Goal: Transaction & Acquisition: Purchase product/service

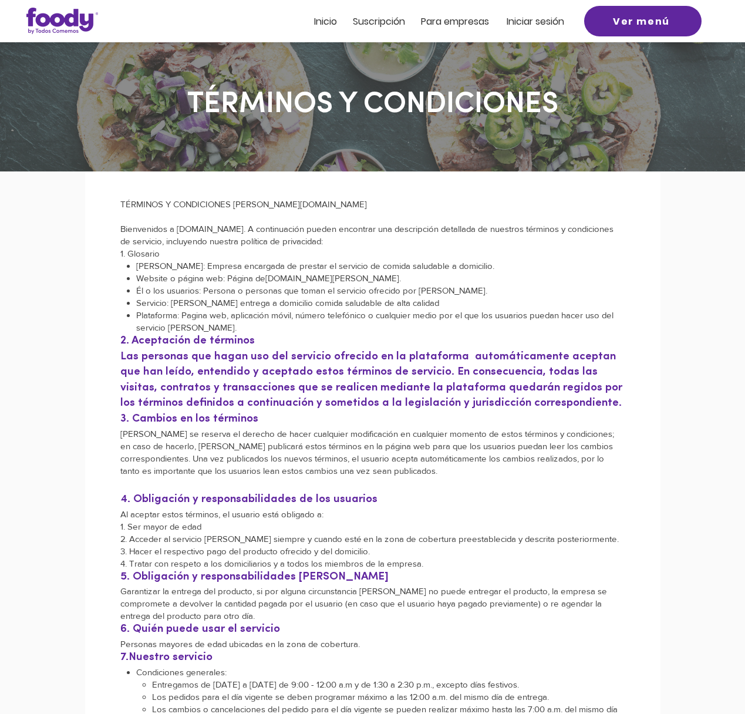
click at [536, 22] on span "Iniciar sesión" at bounding box center [536, 22] width 58 height 14
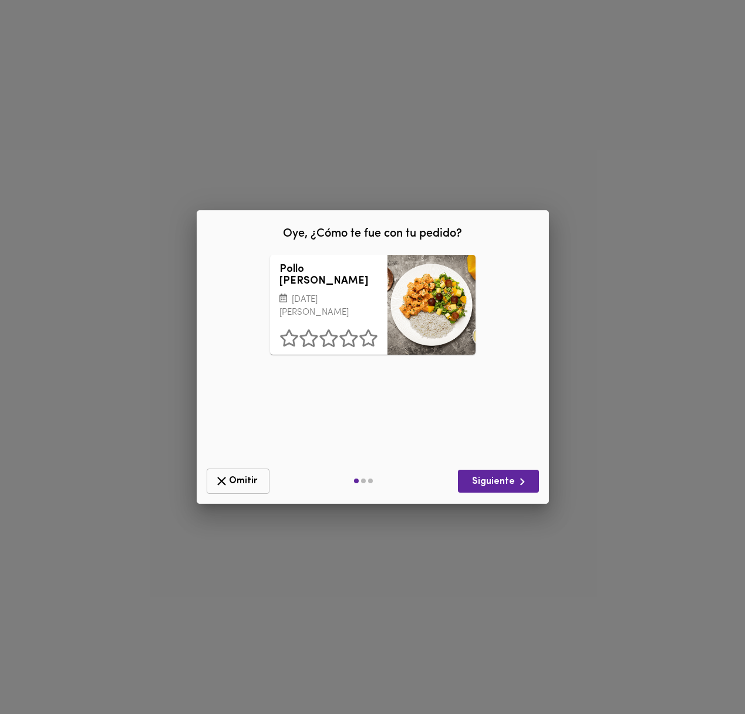
click at [250, 478] on span "Omitir" at bounding box center [238, 481] width 48 height 15
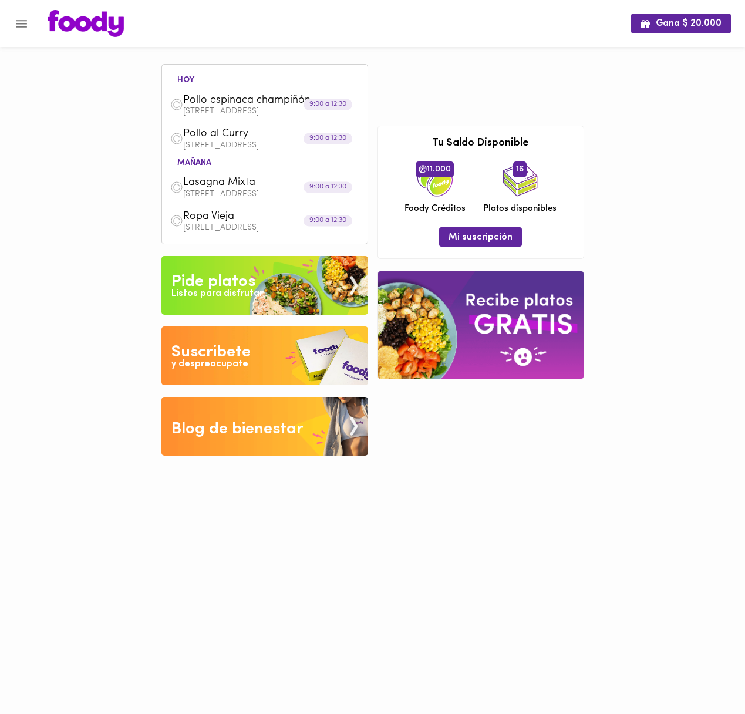
click at [274, 120] on div "Pollo espinaca champiñón Avenida Calle 32 #13-83 torre 1 apto 1103" at bounding box center [265, 104] width 194 height 33
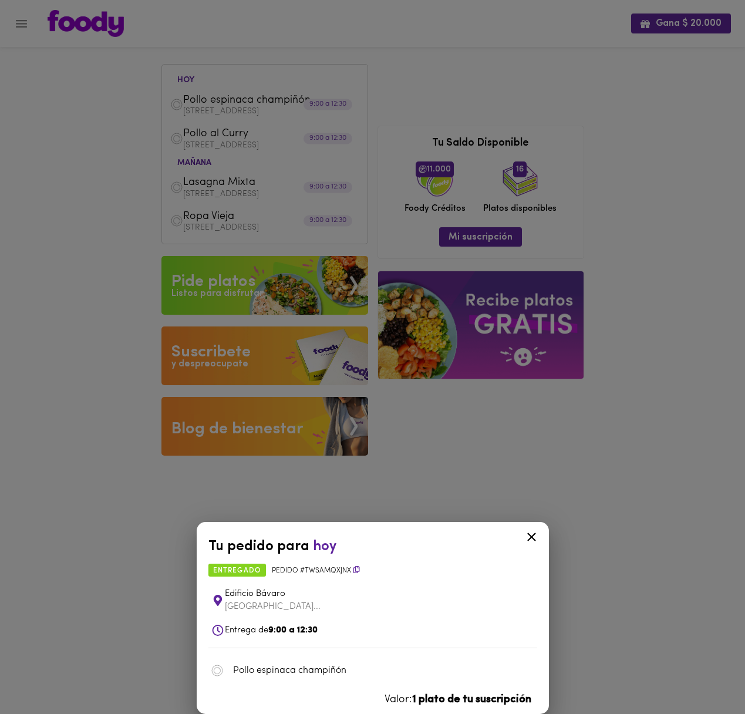
drag, startPoint x: 49, startPoint y: 284, endPoint x: 52, endPoint y: 188, distance: 96.4
click at [49, 281] on div "Tu pedido para hoy entregado Pedido # twsaMQxJNX Edificio Bávaro Avenida Ca... …" at bounding box center [372, 357] width 745 height 714
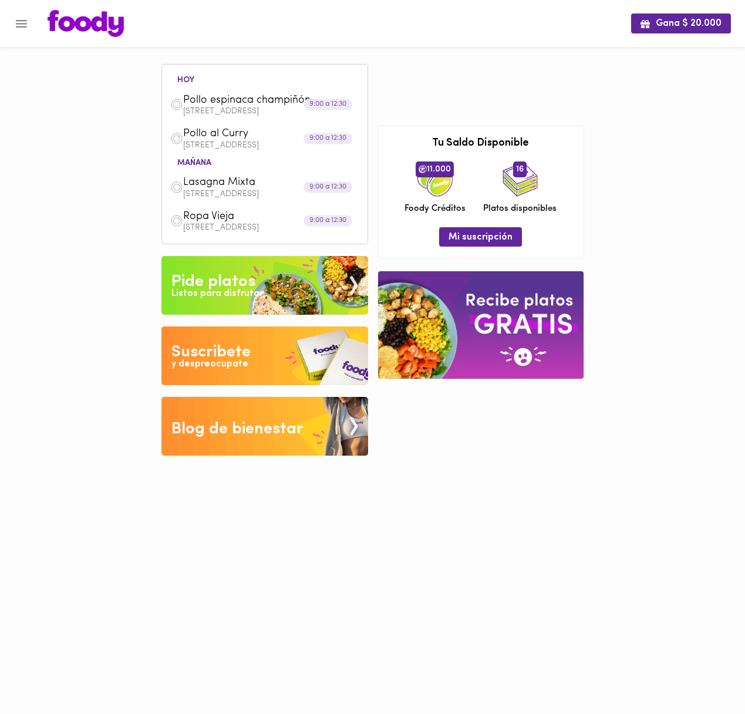
click at [19, 22] on icon "Menu" at bounding box center [21, 23] width 15 height 15
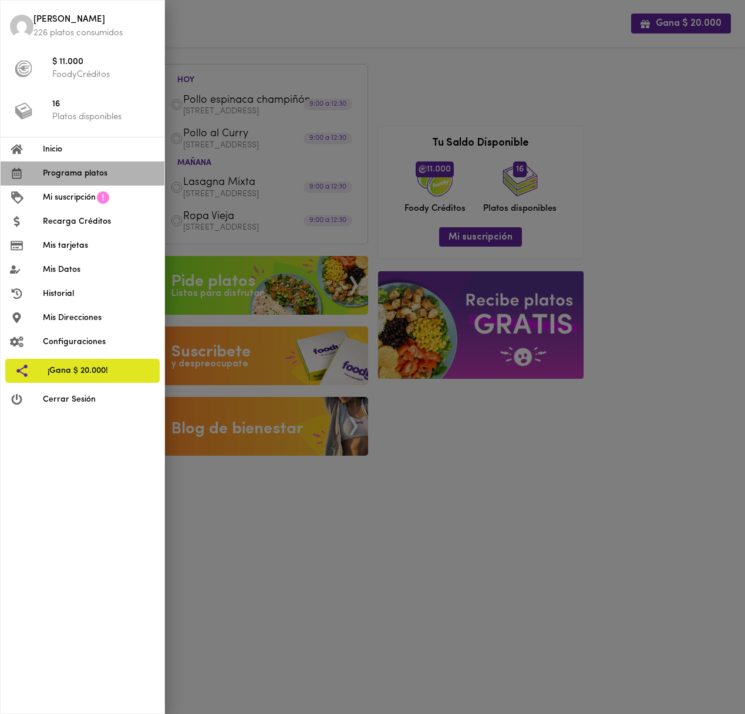
click at [68, 173] on span "Programa platos" at bounding box center [99, 173] width 112 height 12
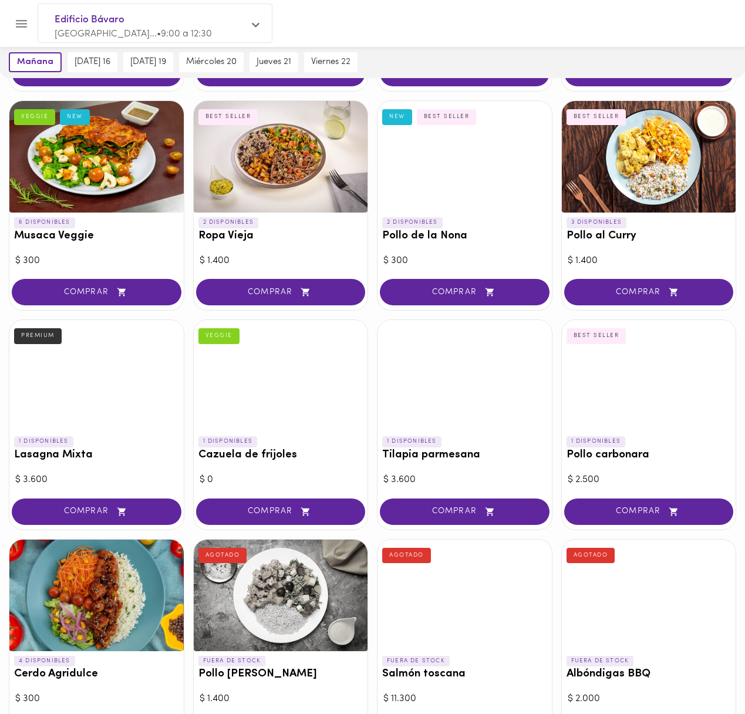
scroll to position [300, 0]
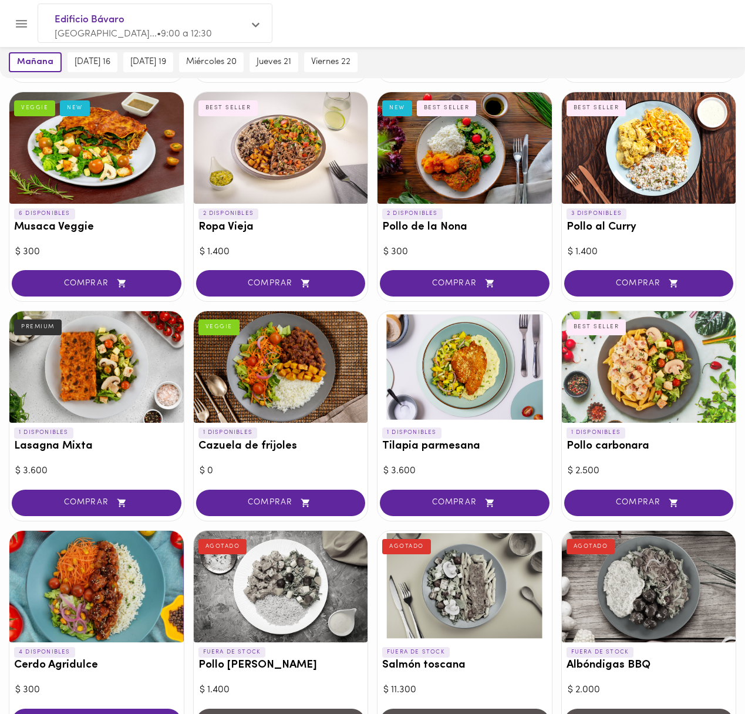
click at [704, 224] on h3 "Pollo al Curry" at bounding box center [649, 227] width 165 height 12
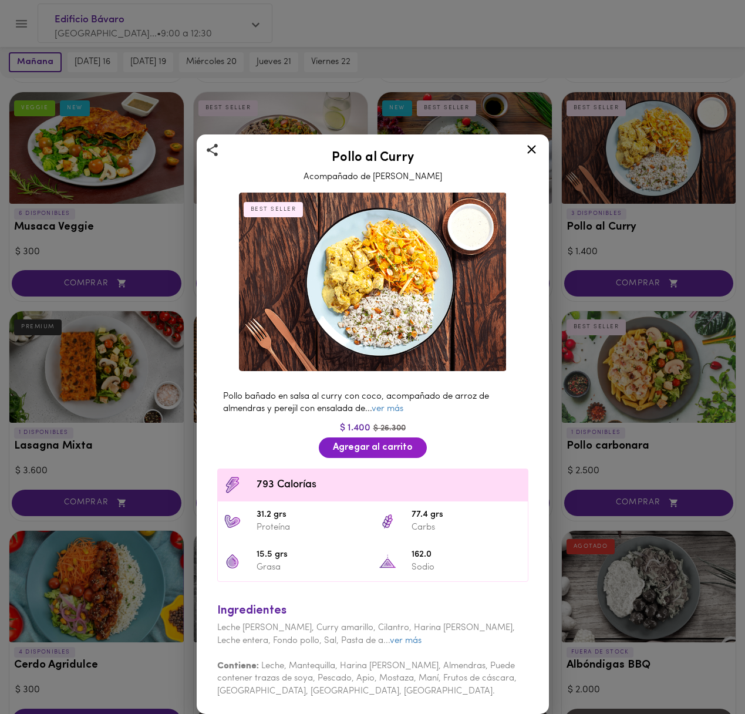
click at [555, 465] on div "Pollo al Curry Acompañado de Arroz Pilaf BEST SELLER Pollo bañado en salsa al c…" at bounding box center [372, 357] width 745 height 714
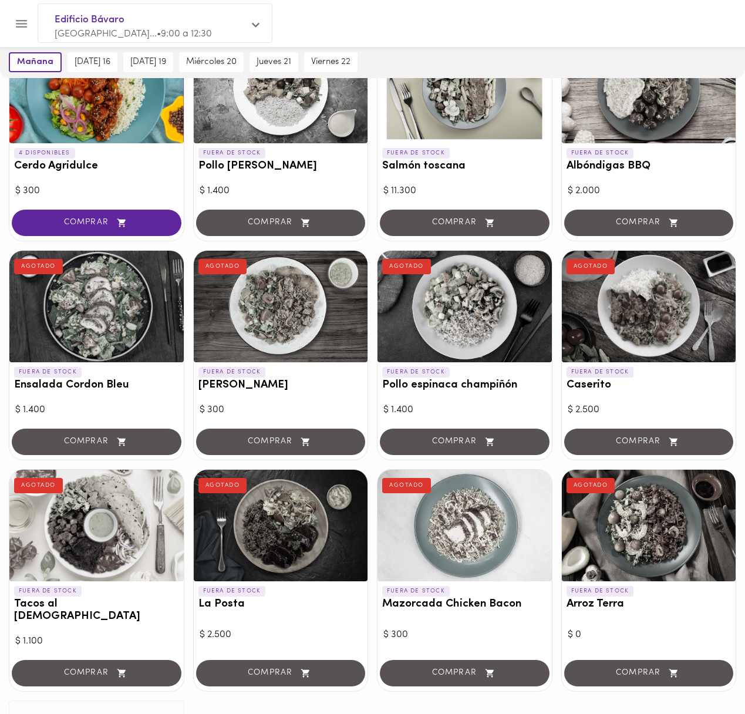
scroll to position [798, 0]
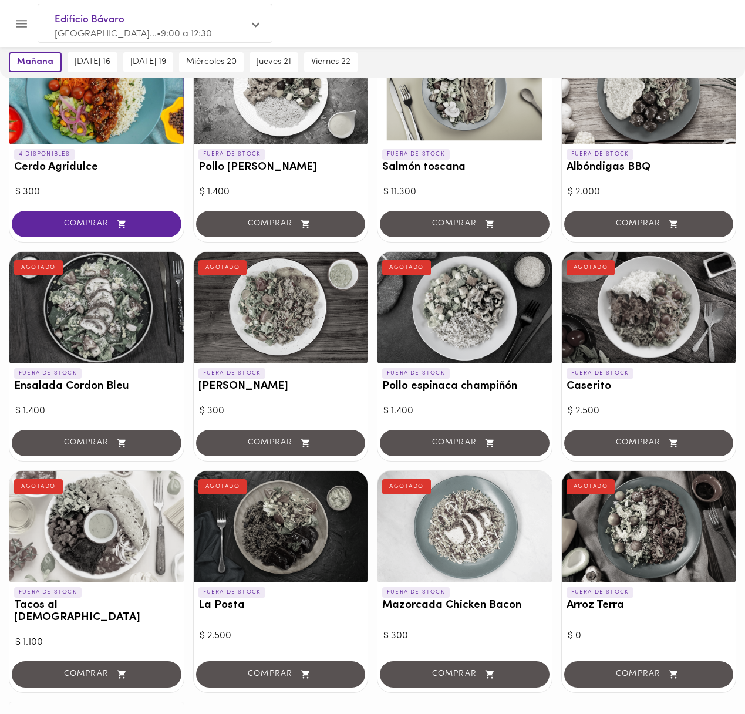
click at [452, 429] on div "COMPRAR" at bounding box center [465, 444] width 174 height 33
click at [454, 408] on div "$ 1.400" at bounding box center [465, 412] width 163 height 14
click at [468, 318] on div at bounding box center [465, 308] width 174 height 112
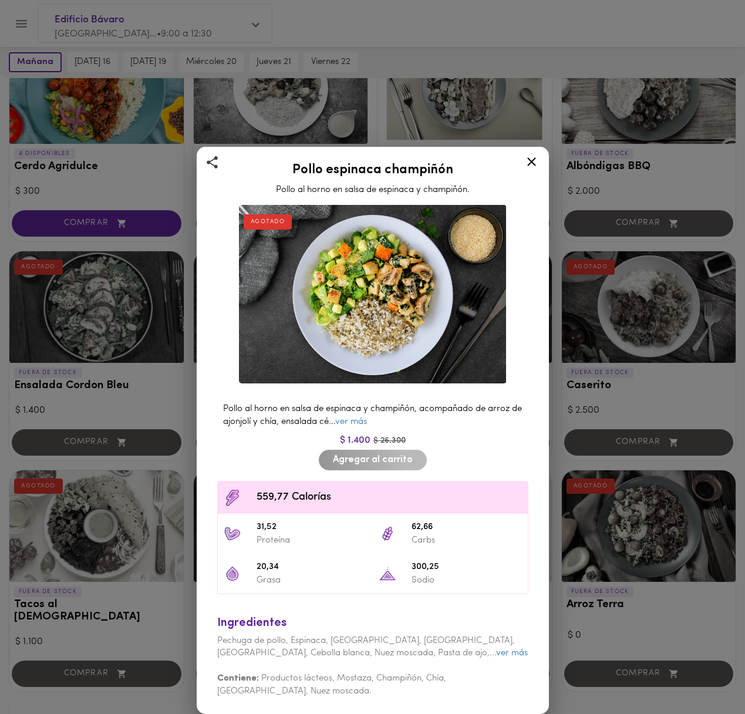
click at [554, 420] on div "Pollo espinaca champiñón Pollo al horno en salsa de espinaca y champiñón. AGOTA…" at bounding box center [372, 357] width 745 height 714
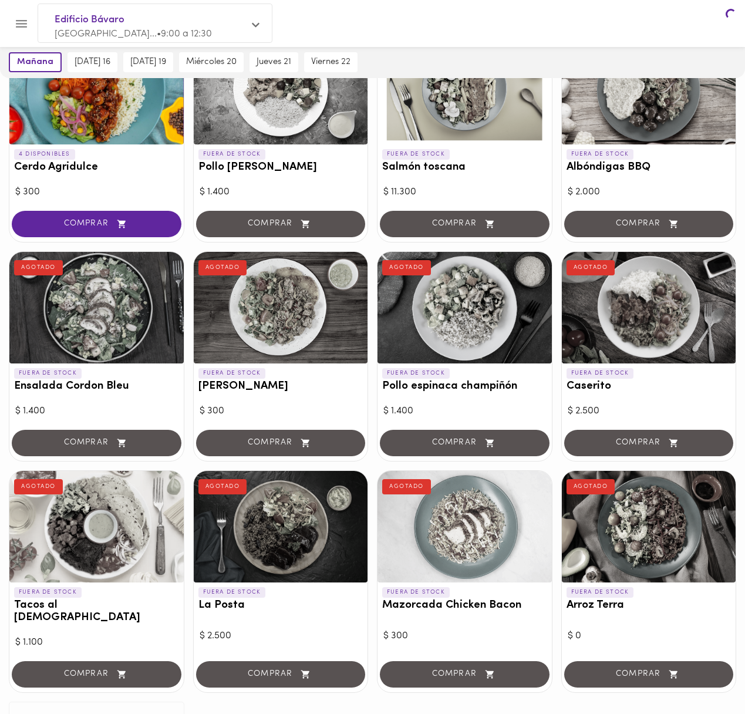
scroll to position [794, 0]
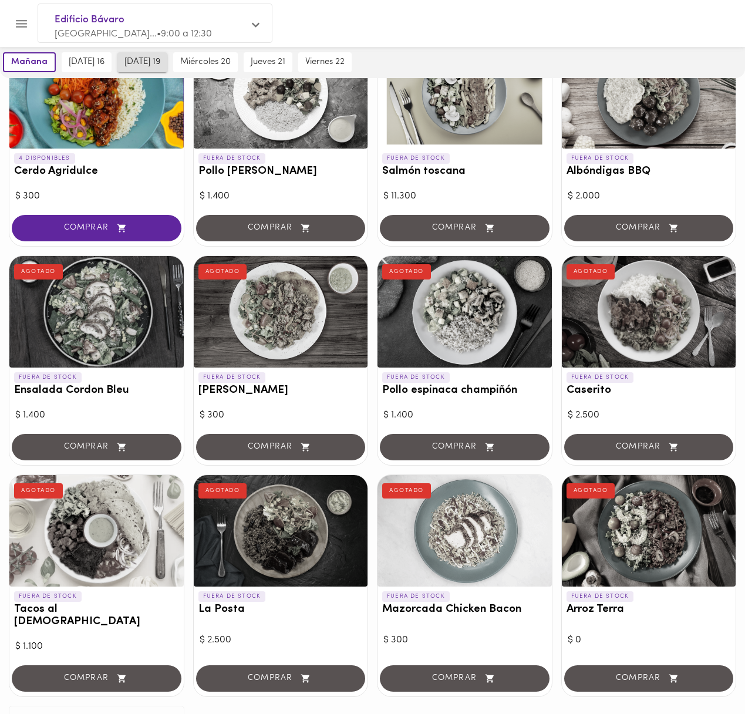
click at [140, 64] on span "martes 19" at bounding box center [143, 62] width 36 height 11
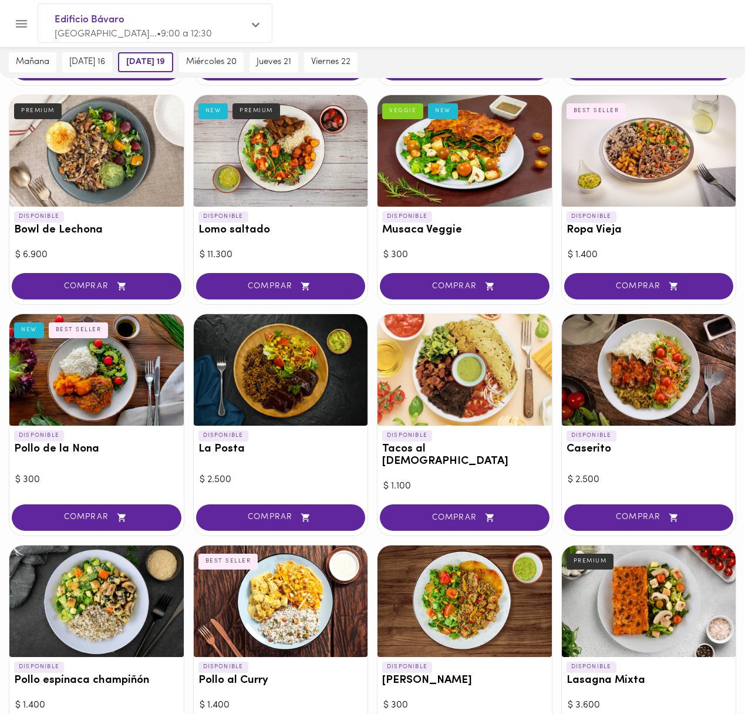
scroll to position [300, 0]
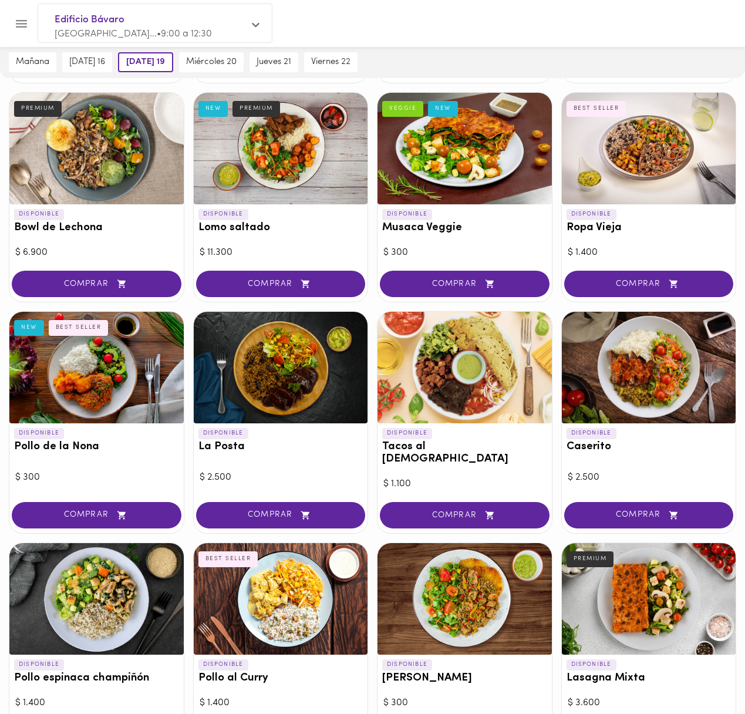
click at [105, 430] on div "DISPONIBLE Pollo de la Nona NEW BEST SELLER" at bounding box center [96, 443] width 174 height 39
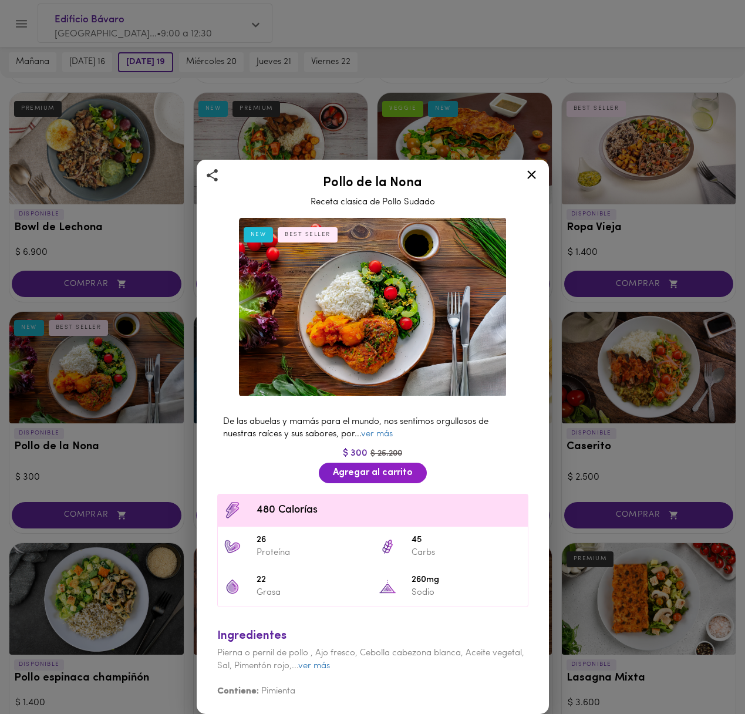
click at [532, 174] on icon at bounding box center [532, 174] width 9 height 9
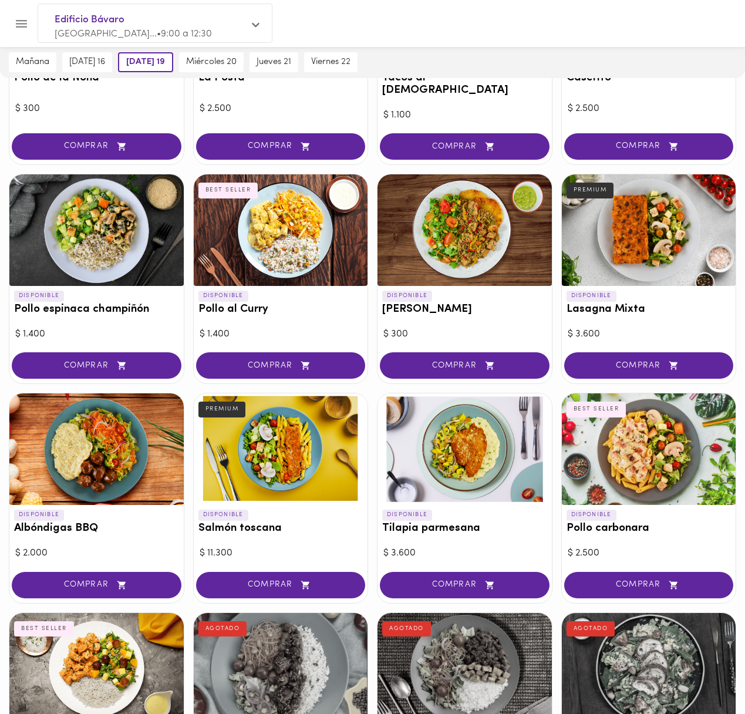
scroll to position [671, 0]
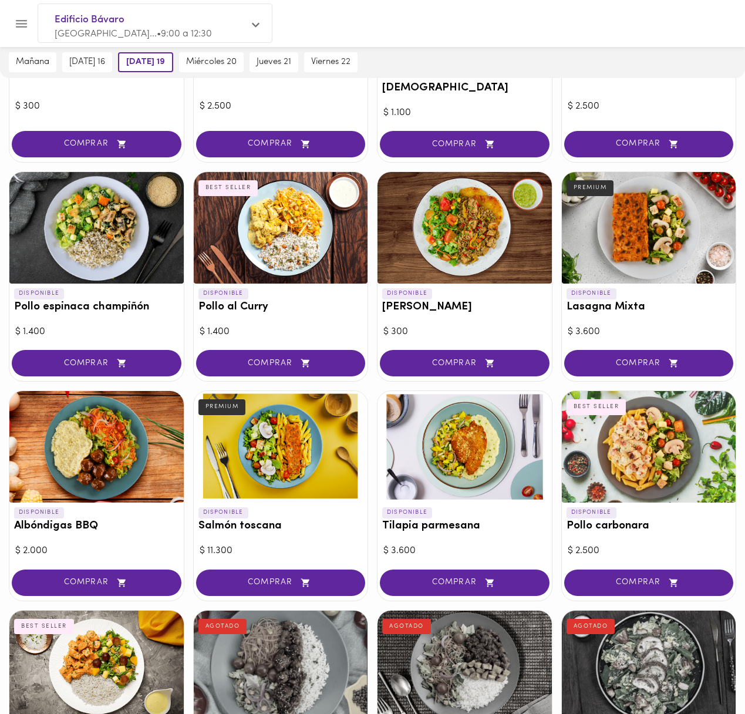
click at [683, 463] on div at bounding box center [649, 447] width 174 height 112
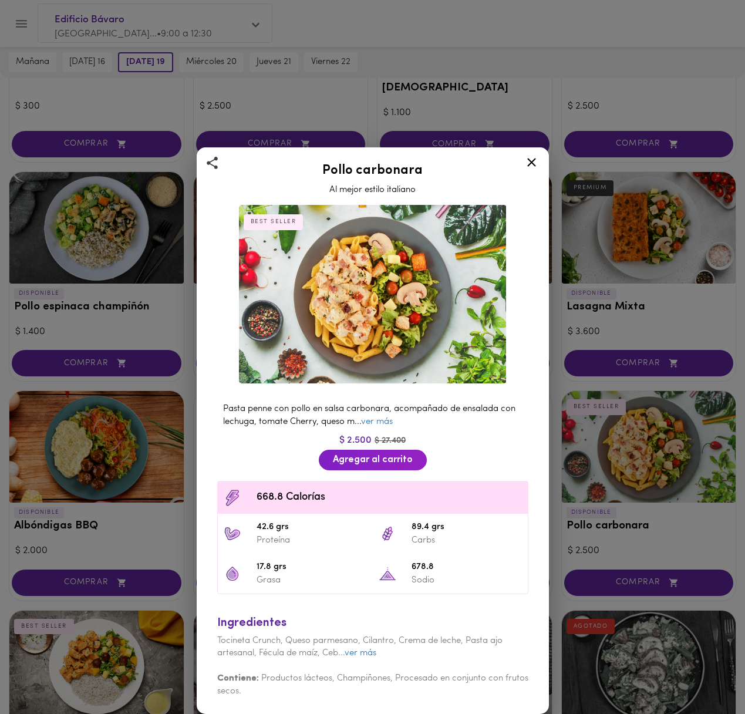
click at [530, 160] on icon at bounding box center [532, 162] width 15 height 15
